Goal: Check status: Check status

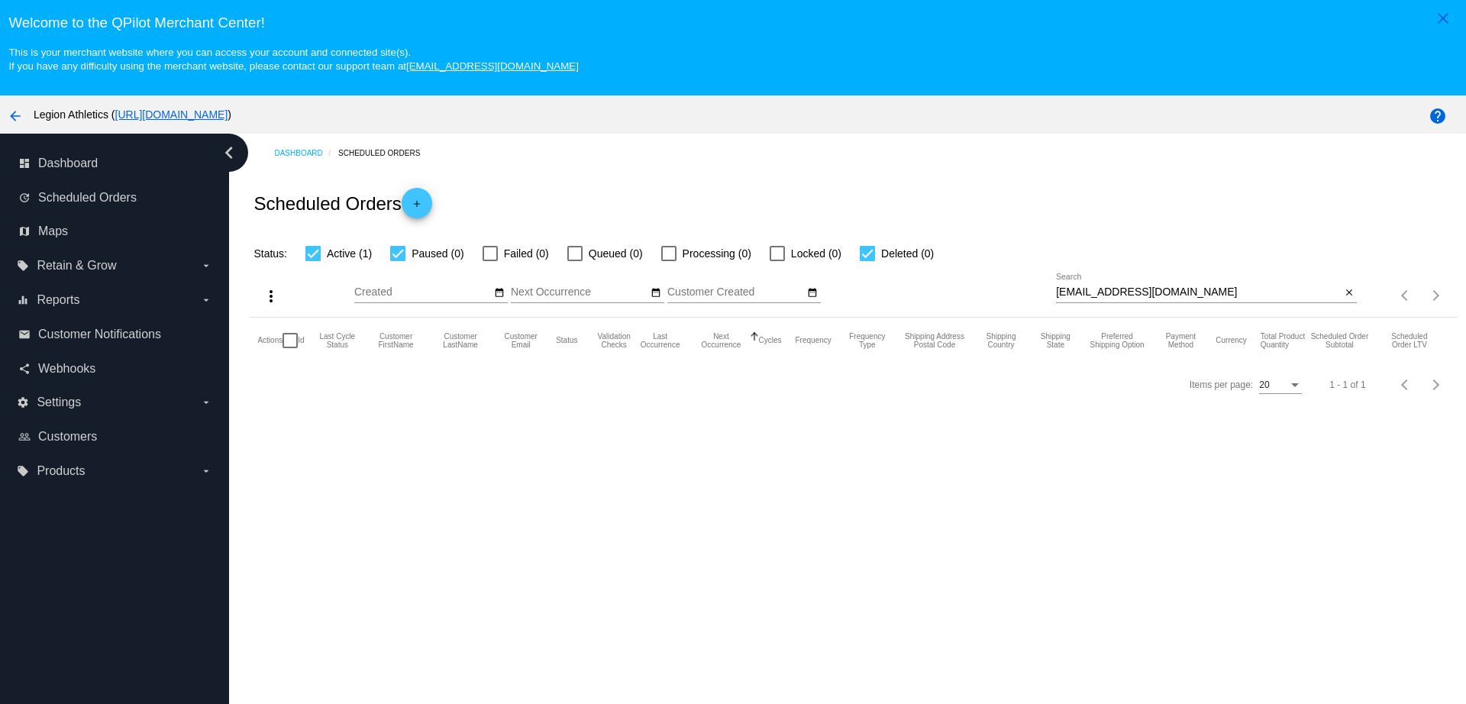
drag, startPoint x: 1192, startPoint y: 286, endPoint x: 1021, endPoint y: 289, distance: 171.1
click at [1021, 289] on div "more_vert Aug Jan Feb Mar Apr 1" at bounding box center [853, 290] width 1207 height 54
drag, startPoint x: 1190, startPoint y: 294, endPoint x: 1013, endPoint y: 292, distance: 177.2
click at [1013, 292] on div "more_vert Aug Jan Feb Mar Apr 1" at bounding box center [853, 290] width 1207 height 54
paste input "samofcat@yahoo"
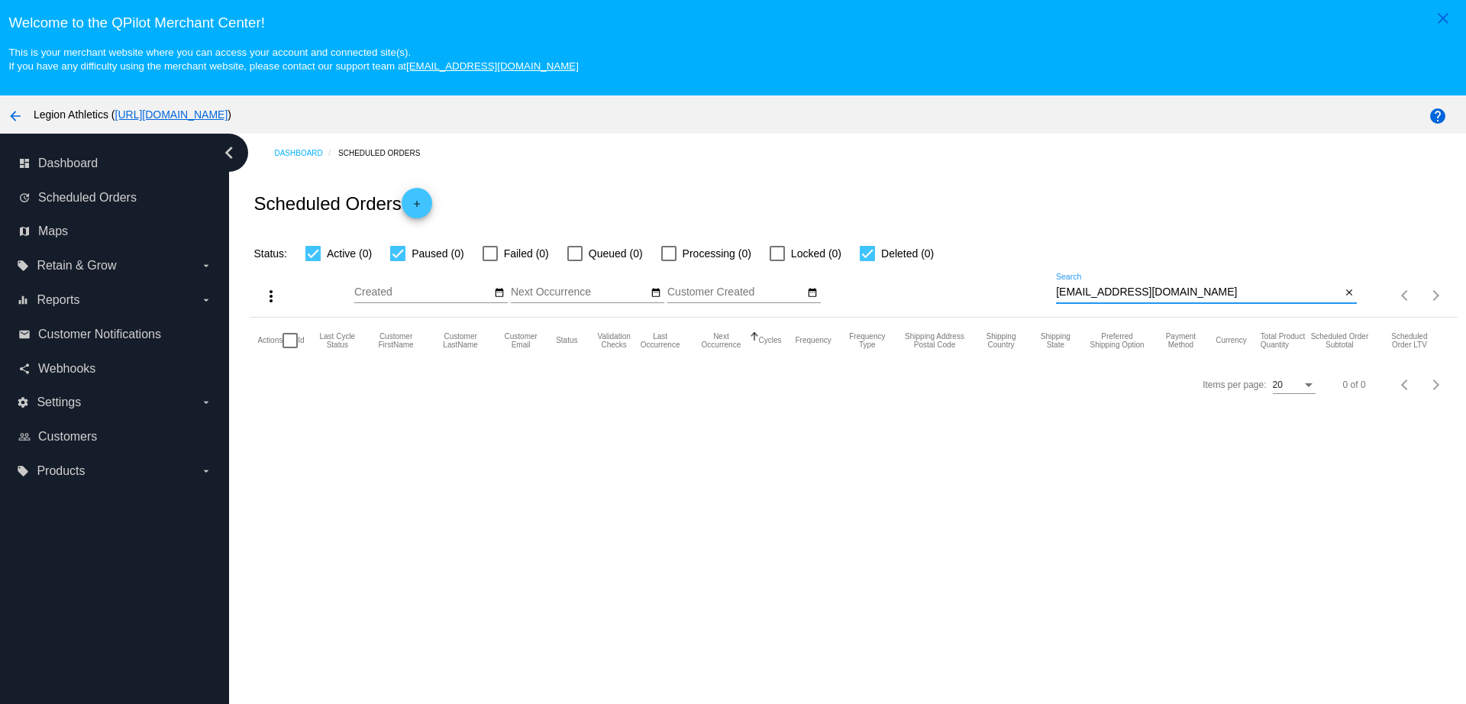
click at [1088, 293] on input "samofcat@yahoo.com" at bounding box center [1198, 292] width 285 height 12
click at [1186, 292] on input "samofcatf@yahoo.com" at bounding box center [1198, 292] width 285 height 12
drag, startPoint x: 1187, startPoint y: 293, endPoint x: 1023, endPoint y: 283, distance: 163.7
click at [1023, 283] on div "more_vert Aug Jan Feb Mar Apr 1" at bounding box center [853, 290] width 1207 height 54
paste input "Samofcats"
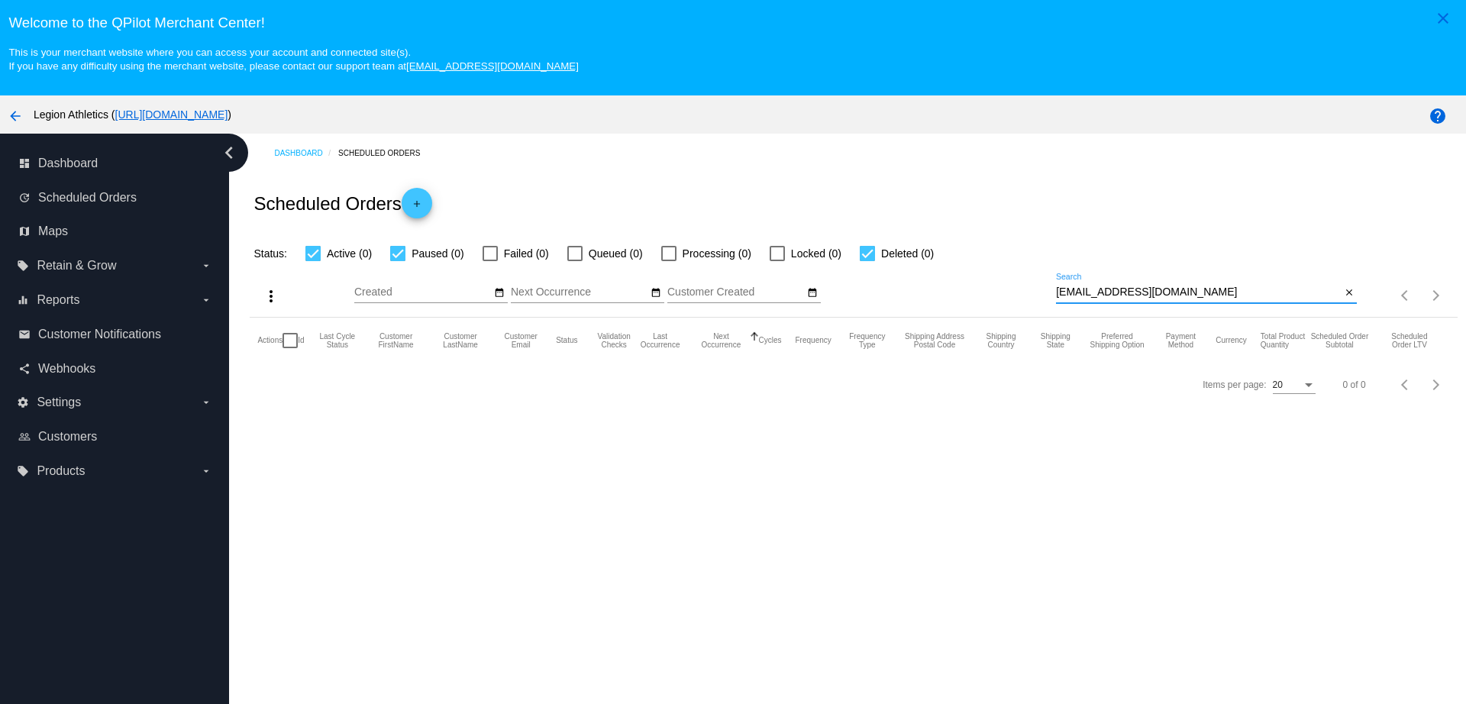
type input "Samofcats@yahoo.com"
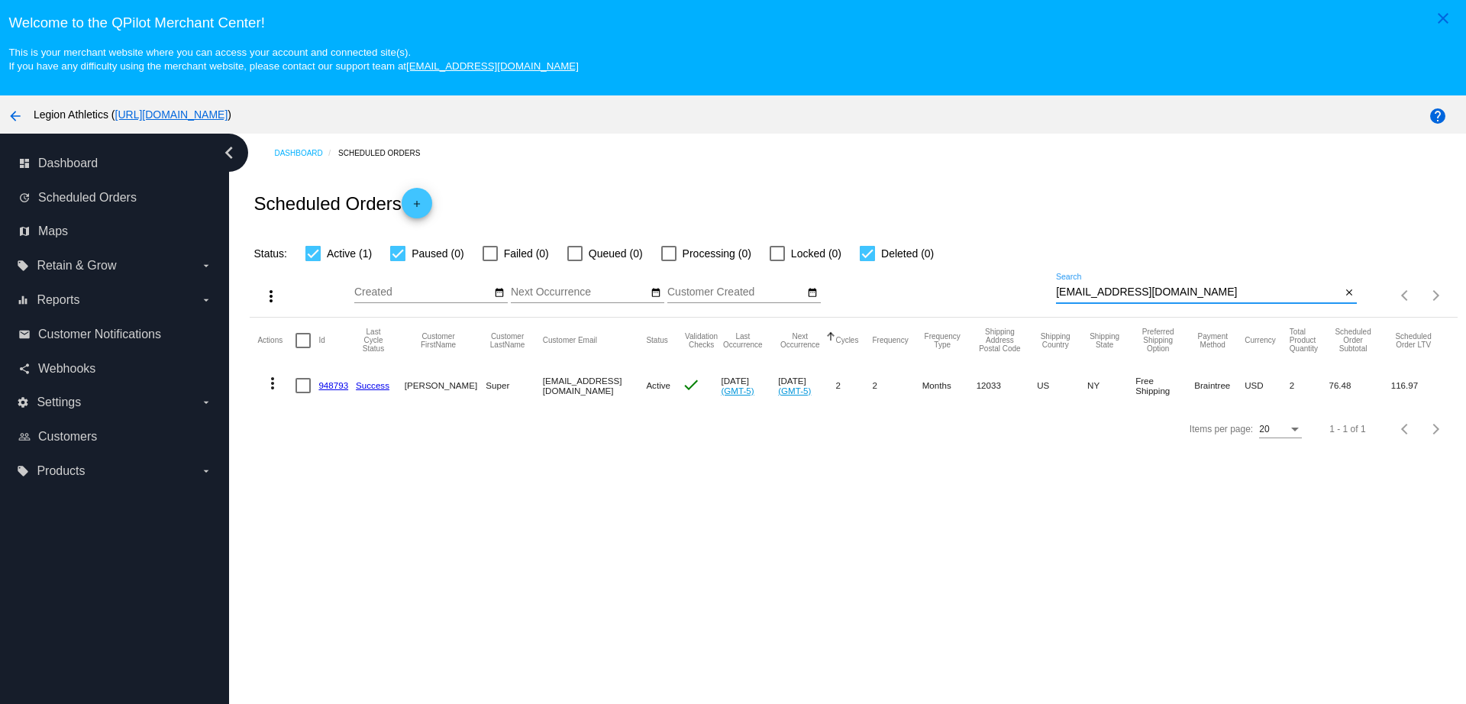
click at [331, 389] on link "948793" at bounding box center [333, 385] width 30 height 10
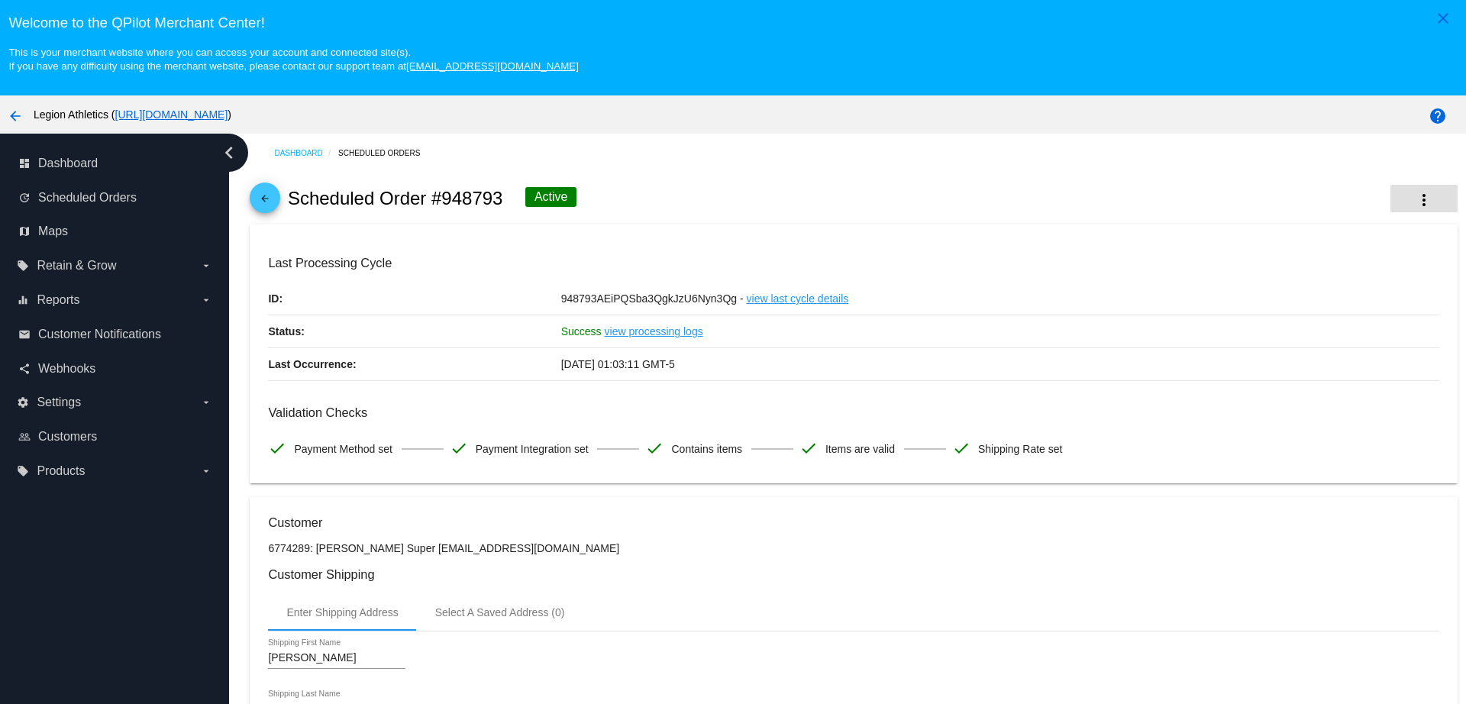
click at [1415, 196] on mat-icon "more_vert" at bounding box center [1424, 200] width 18 height 18
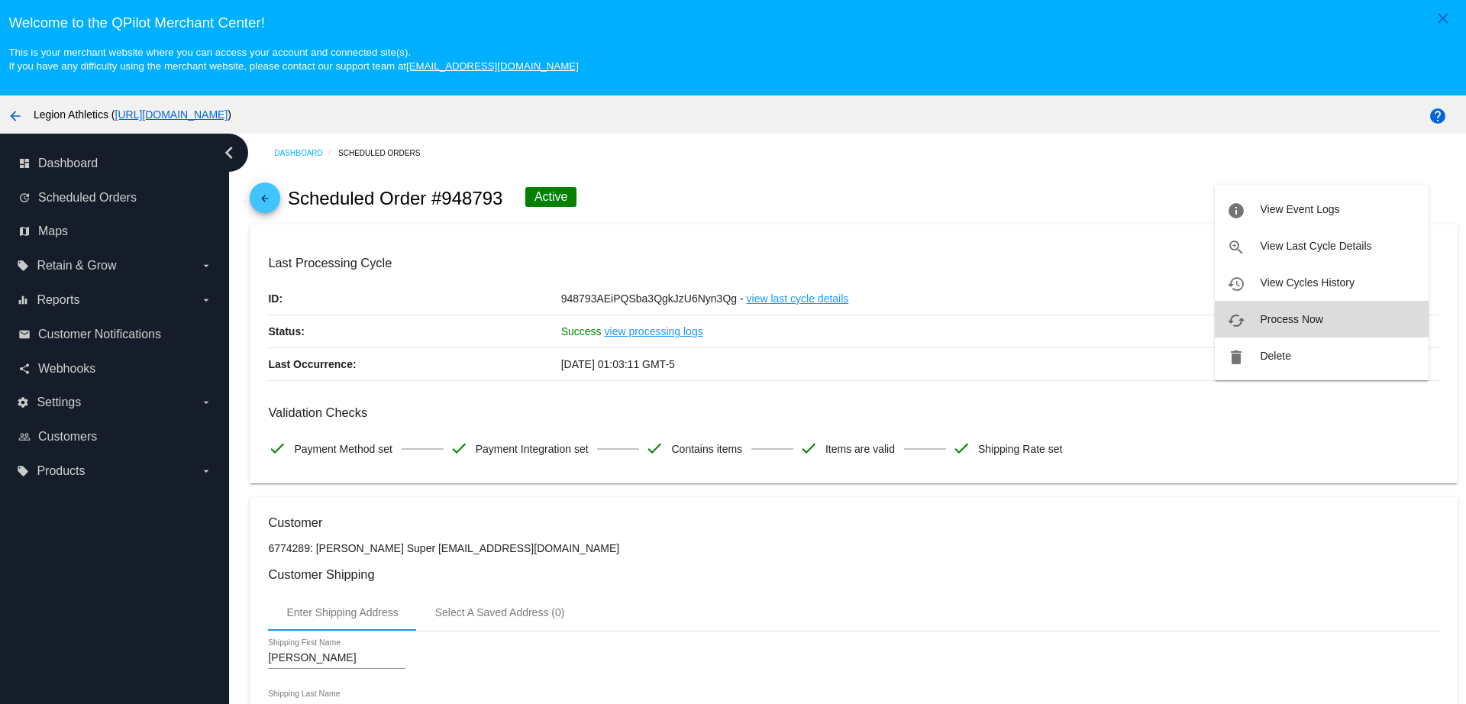
click at [1329, 319] on button "cached Process Now" at bounding box center [1322, 319] width 214 height 37
